Goal: Task Accomplishment & Management: Manage account settings

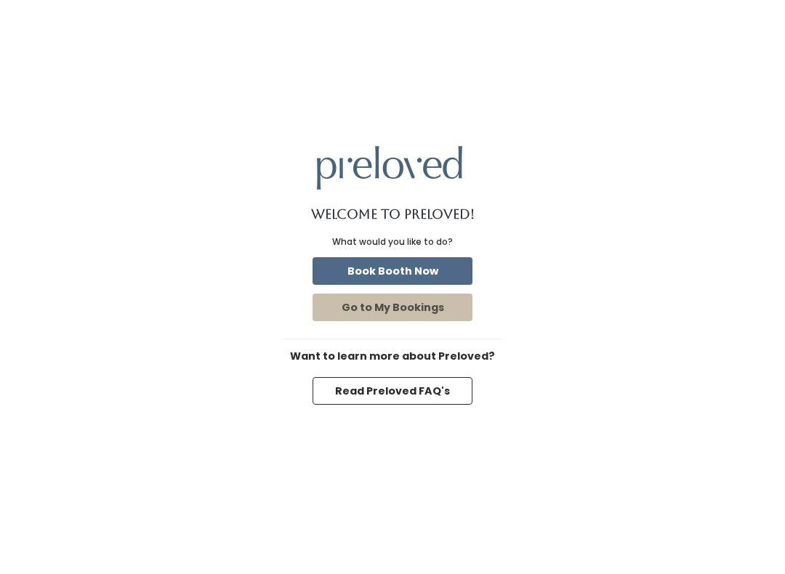
click at [433, 263] on button "Book Booth Now" at bounding box center [392, 271] width 160 height 28
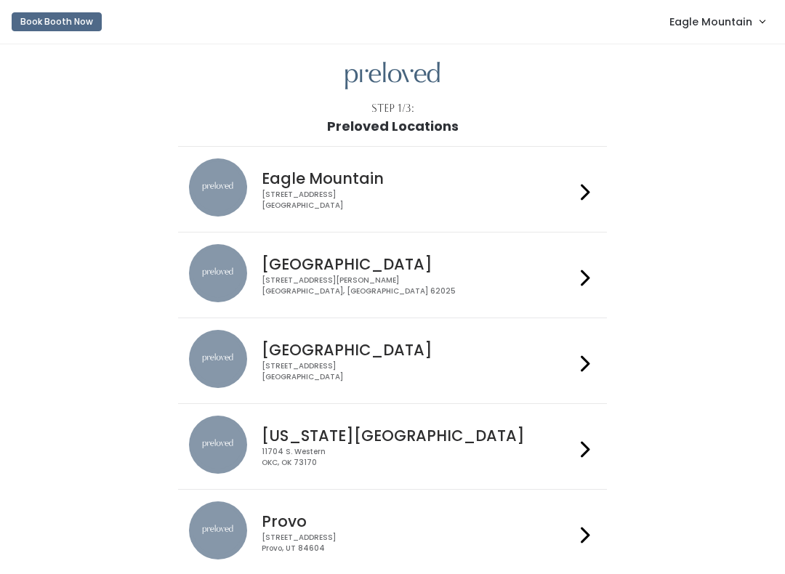
click at [732, 17] on span "Eagle Mountain" at bounding box center [710, 22] width 83 height 16
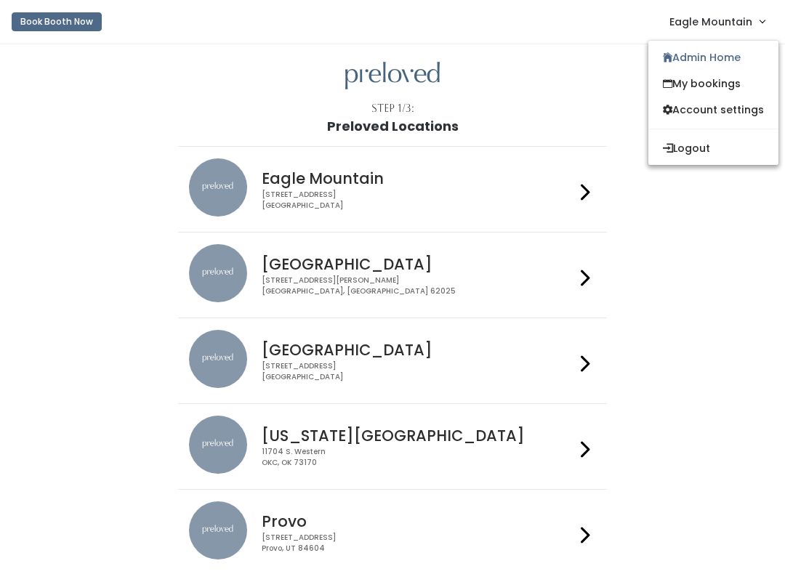
click at [728, 52] on link "Admin Home" at bounding box center [713, 57] width 130 height 26
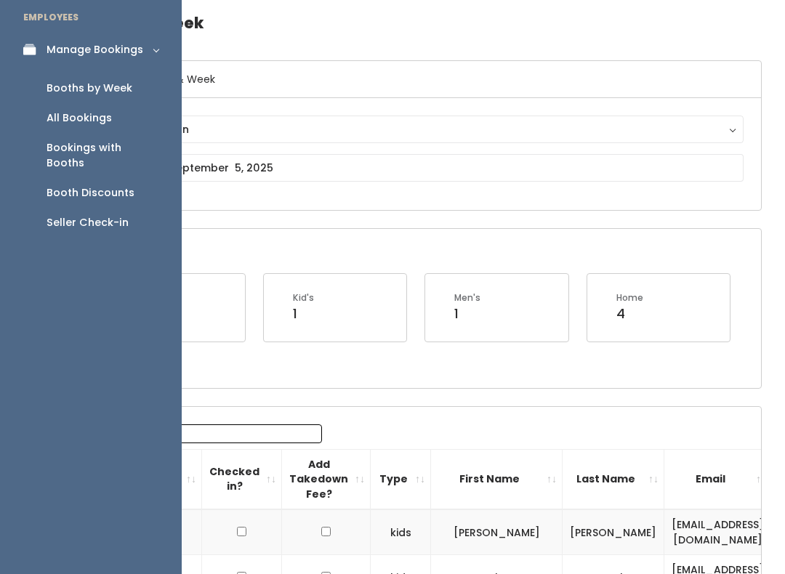
scroll to position [53, 0]
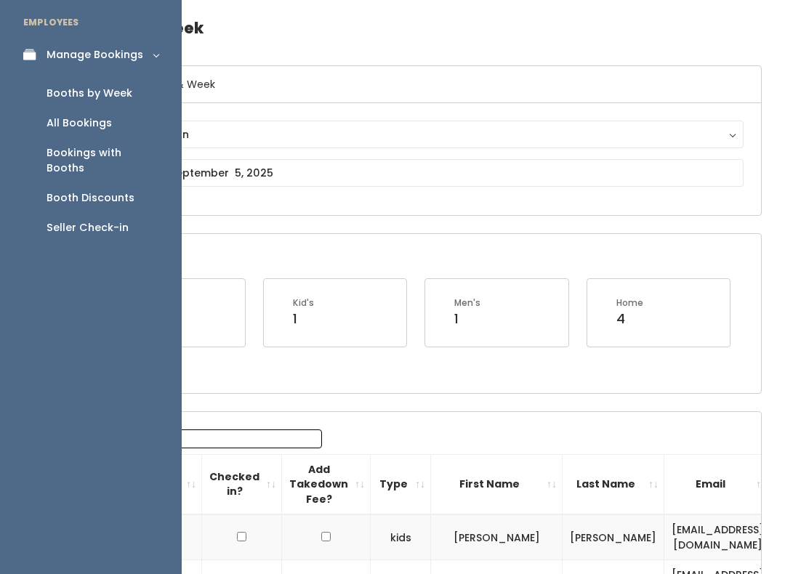
click at [143, 183] on link "Booth Discounts" at bounding box center [91, 198] width 182 height 30
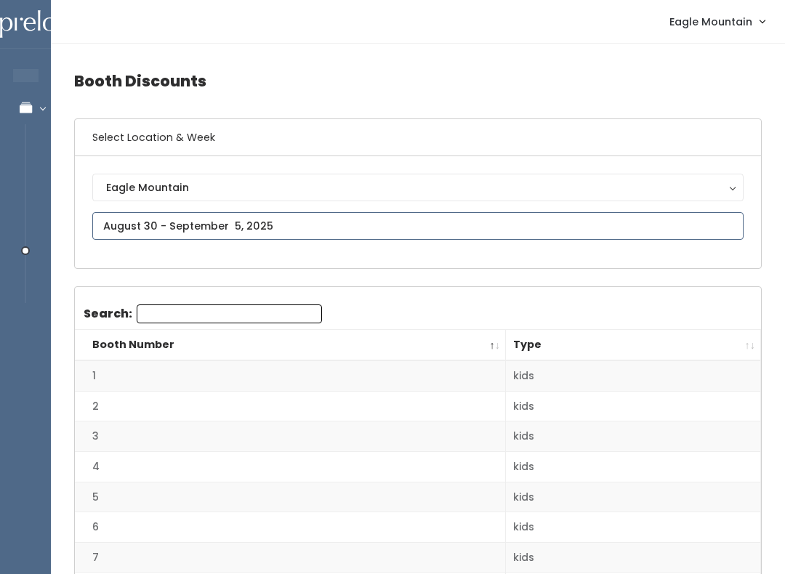
click at [382, 238] on input "text" at bounding box center [417, 226] width 651 height 28
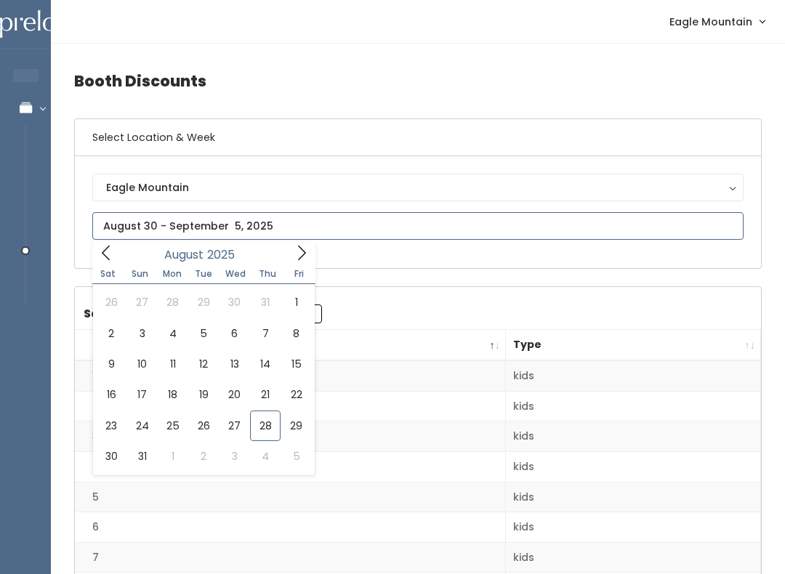
type input "August 23 to August 29"
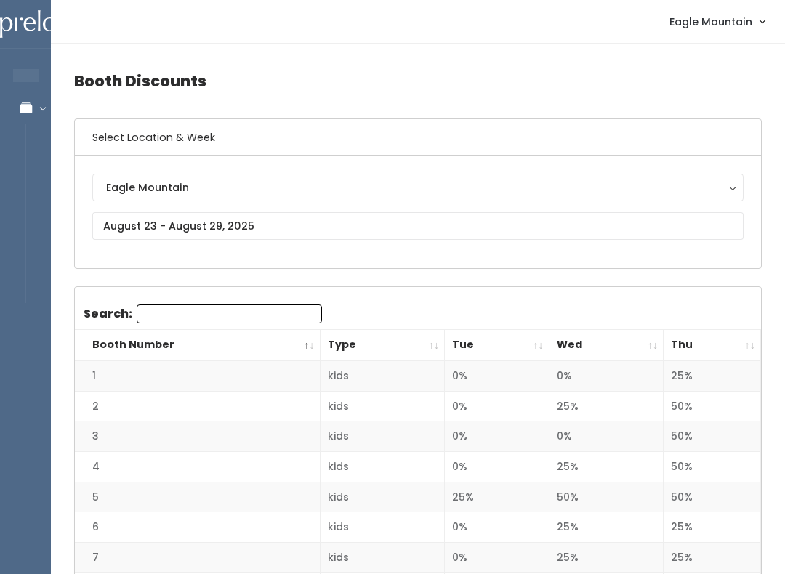
click at [748, 333] on th "Thu" at bounding box center [711, 345] width 97 height 31
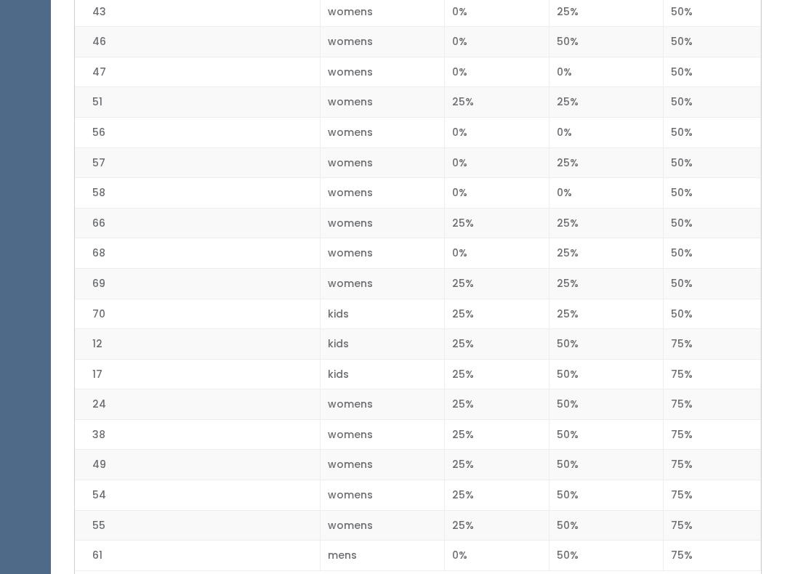
scroll to position [1904, 0]
